Goal: Task Accomplishment & Management: Use online tool/utility

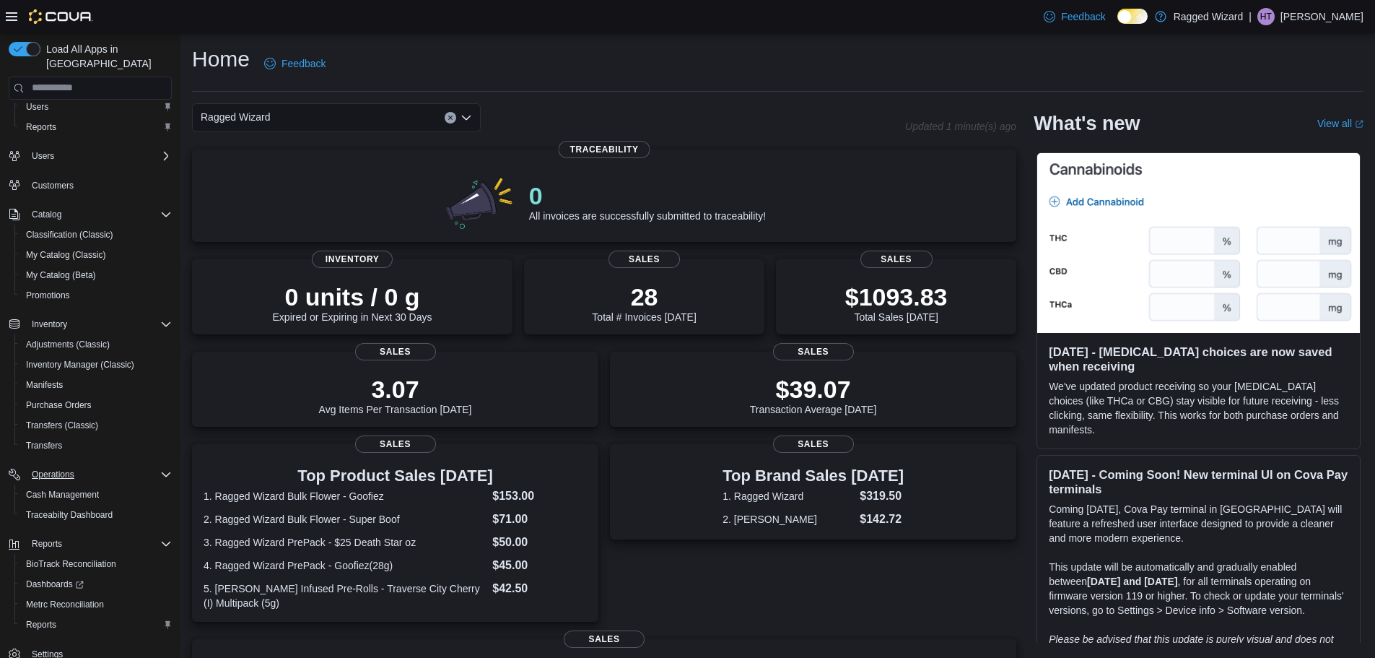
scroll to position [47, 0]
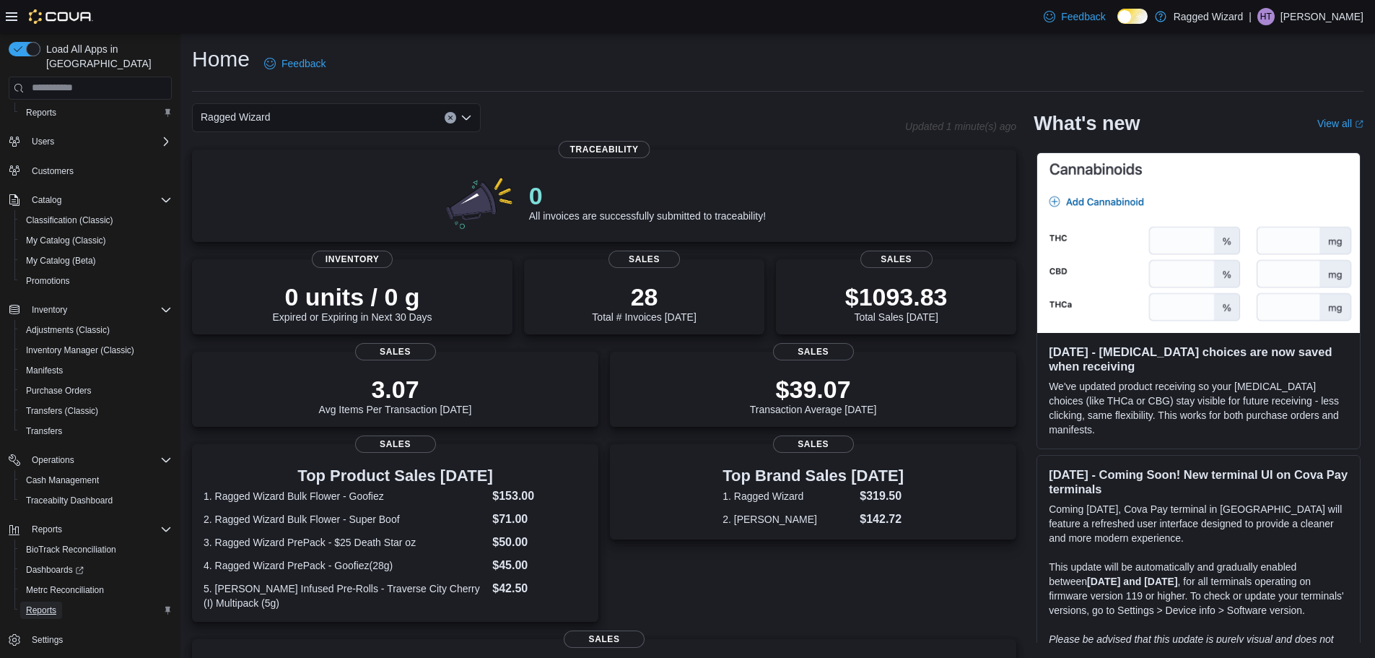
click at [58, 603] on link "Reports" at bounding box center [41, 609] width 42 height 17
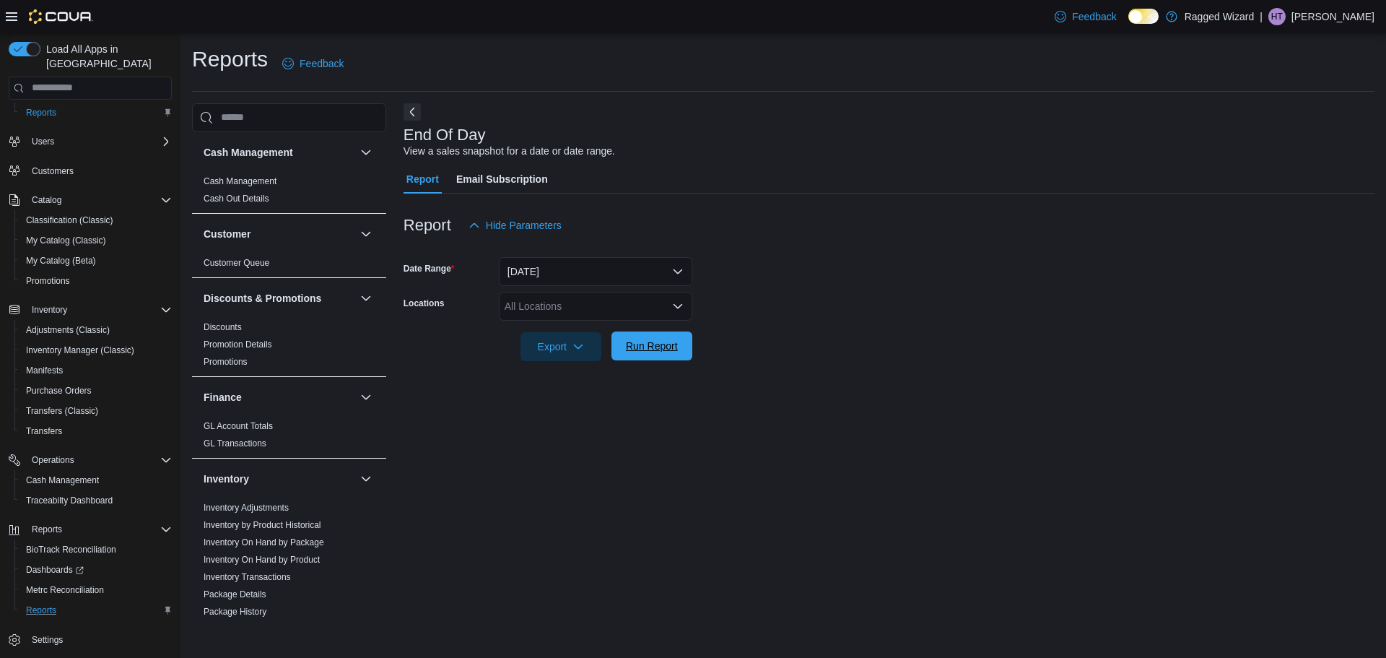
click at [662, 340] on span "Run Report" at bounding box center [652, 346] width 52 height 14
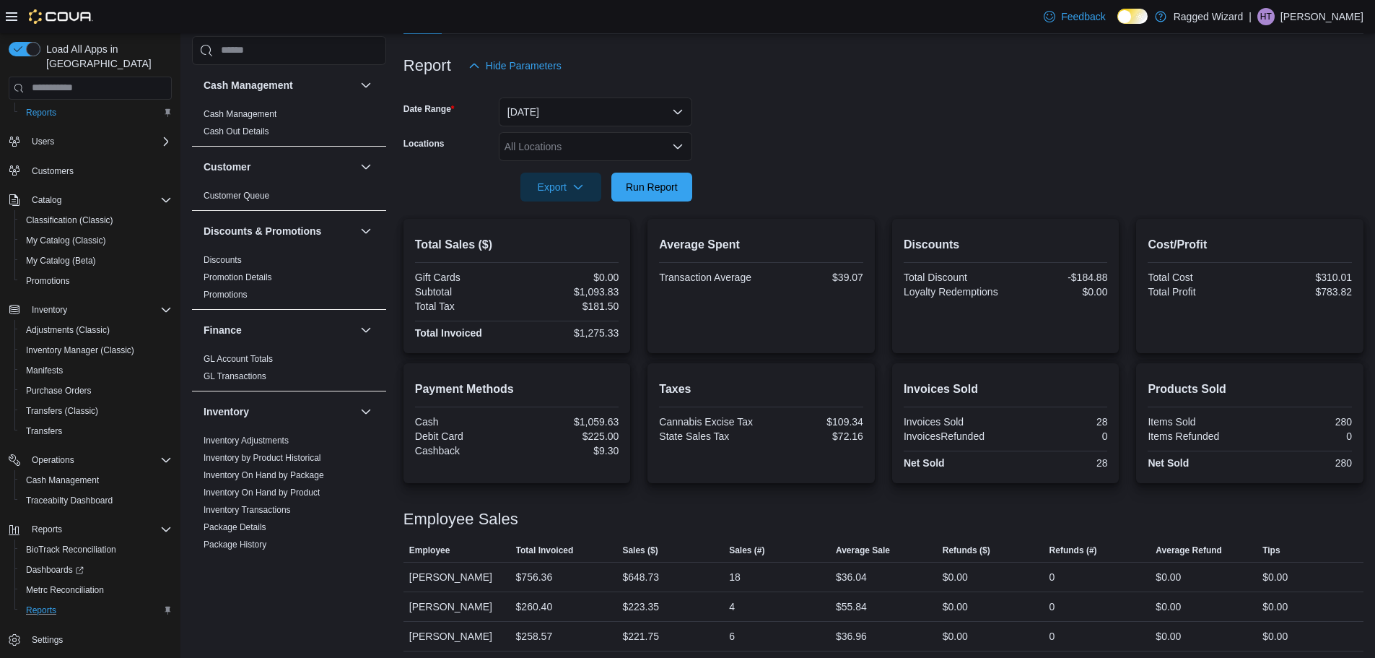
scroll to position [165, 0]
